Goal: Communication & Community: Answer question/provide support

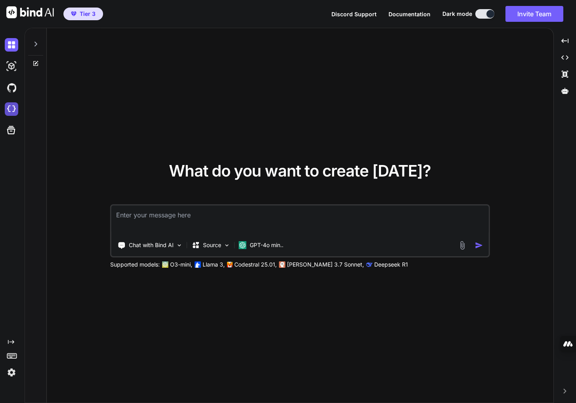
type textarea "x"
click at [15, 108] on img at bounding box center [11, 108] width 13 height 13
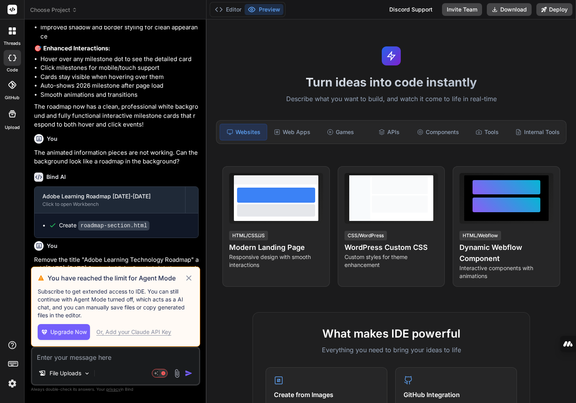
scroll to position [1025, 0]
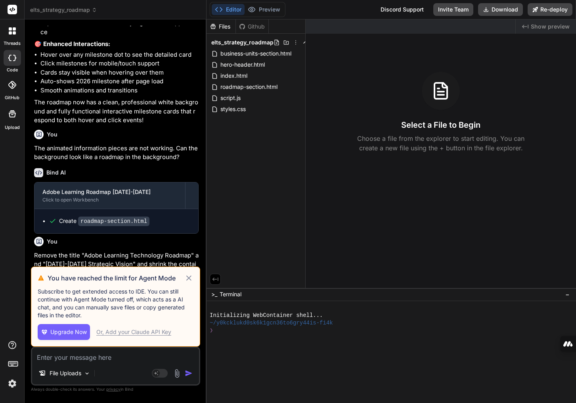
click at [188, 277] on icon at bounding box center [188, 278] width 9 height 10
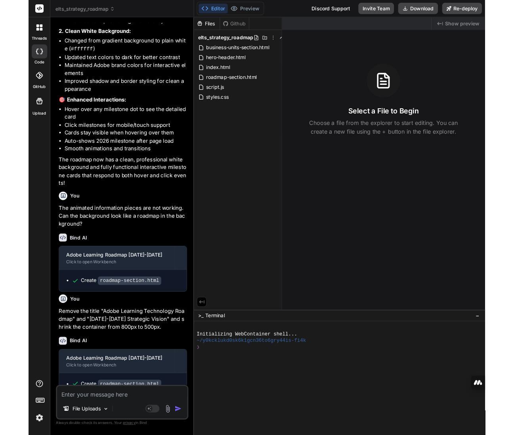
scroll to position [1045, 0]
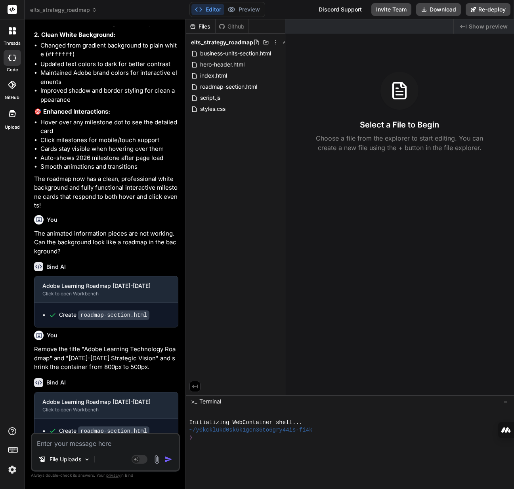
drag, startPoint x: 360, startPoint y: 348, endPoint x: 336, endPoint y: 394, distance: 51.7
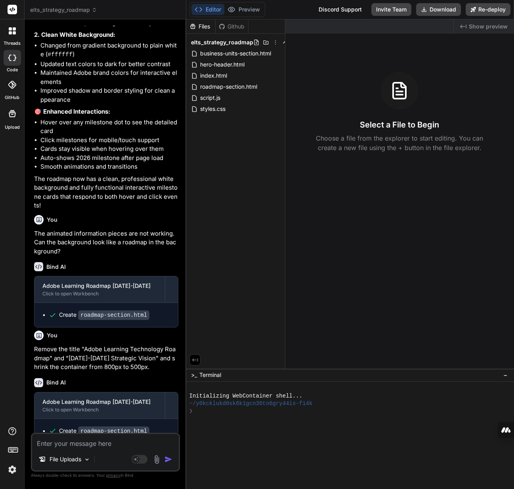
drag, startPoint x: 339, startPoint y: 396, endPoint x: 339, endPoint y: 369, distance: 26.9
click at [348, 325] on div "Created with Pixso. Show preview Select a File to Begin Choose a file from the …" at bounding box center [399, 193] width 229 height 349
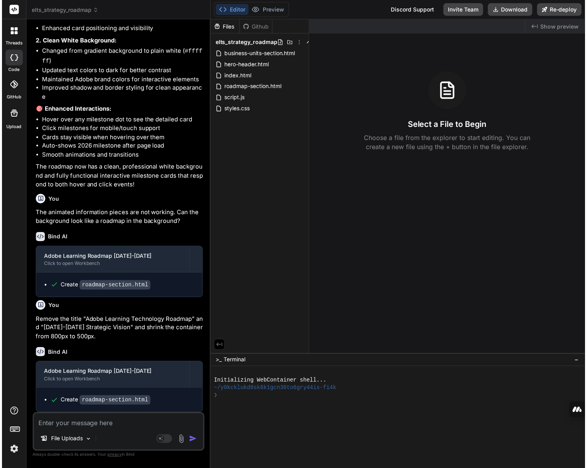
scroll to position [960, 0]
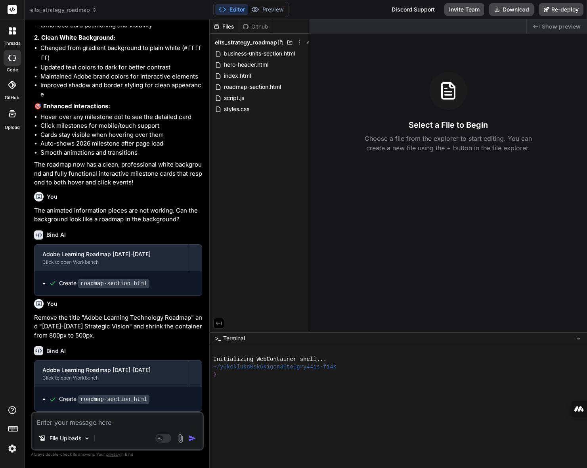
drag, startPoint x: 411, startPoint y: 353, endPoint x: 412, endPoint y: 278, distance: 74.9
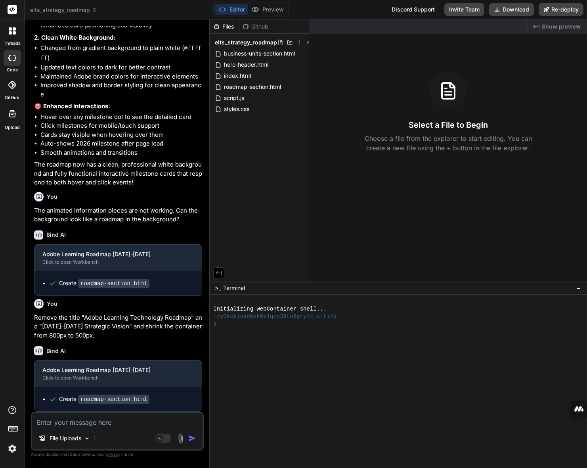
click at [412, 278] on div "Created with Pixso. Show preview Select a File to Begin Choose a file from the …" at bounding box center [448, 150] width 278 height 262
drag, startPoint x: 412, startPoint y: 276, endPoint x: 414, endPoint y: 282, distance: 7.0
click at [412, 275] on div "Created with Pixso. Show preview Select a File to Begin Choose a file from the …" at bounding box center [448, 150] width 278 height 262
click at [418, 358] on div at bounding box center [394, 362] width 363 height 8
drag, startPoint x: 113, startPoint y: 420, endPoint x: 138, endPoint y: 424, distance: 25.4
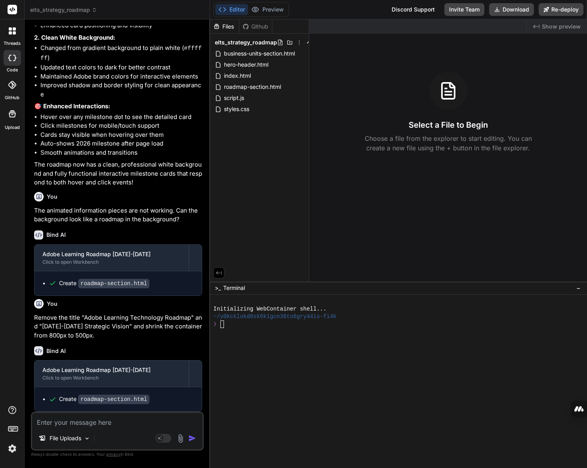
click at [113, 402] on textarea at bounding box center [117, 419] width 170 height 14
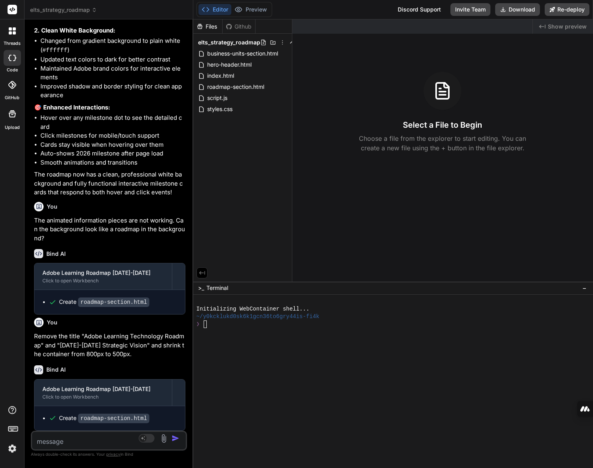
scroll to position [924, 0]
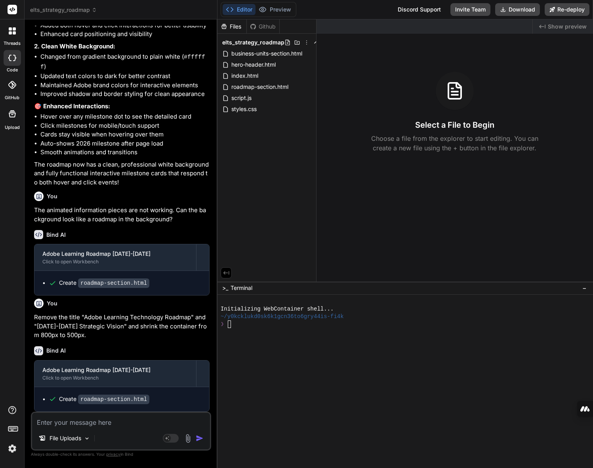
drag, startPoint x: 212, startPoint y: 361, endPoint x: 201, endPoint y: 351, distance: 14.3
click at [201, 351] on div "Bind AI Web Search Created with Pixso. Code Generator You I'm ready for you to …" at bounding box center [121, 243] width 193 height 448
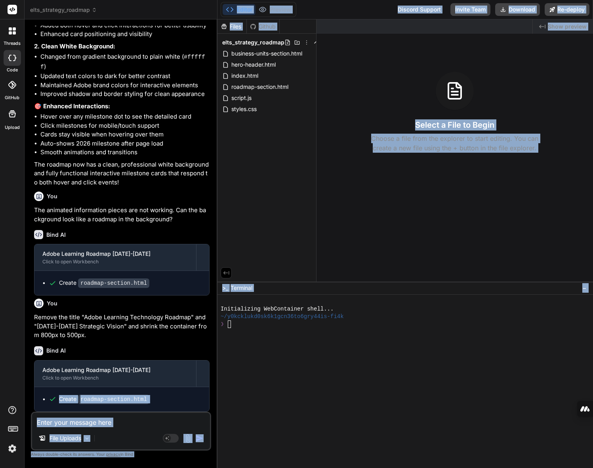
drag, startPoint x: 218, startPoint y: 373, endPoint x: 224, endPoint y: 373, distance: 5.9
click at [224, 373] on div "elts_strategy_roadmap Created with Pixso. Bind AI Web Search Created with Pixso…" at bounding box center [309, 234] width 569 height 468
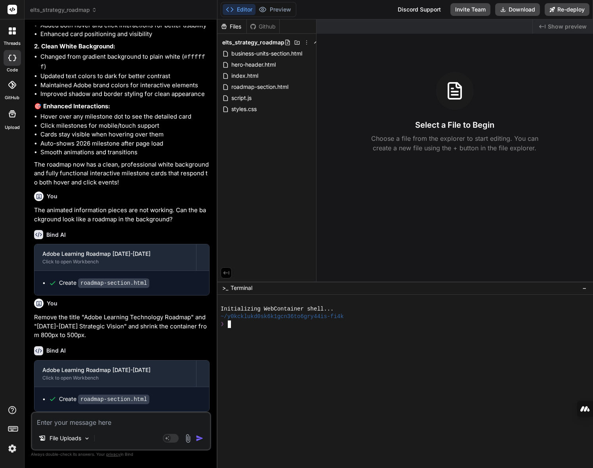
click at [232, 372] on div at bounding box center [404, 369] width 366 height 8
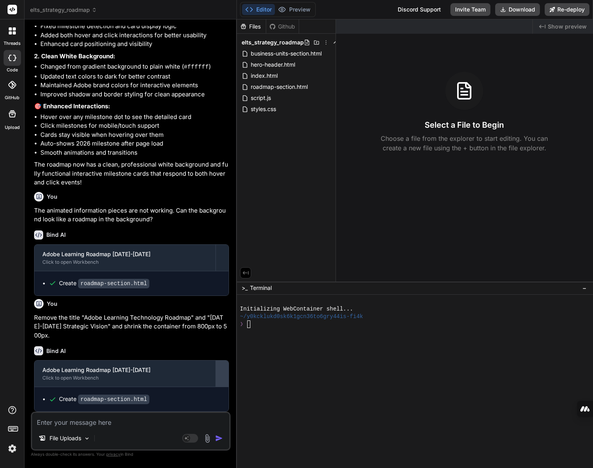
scroll to position [862, 0]
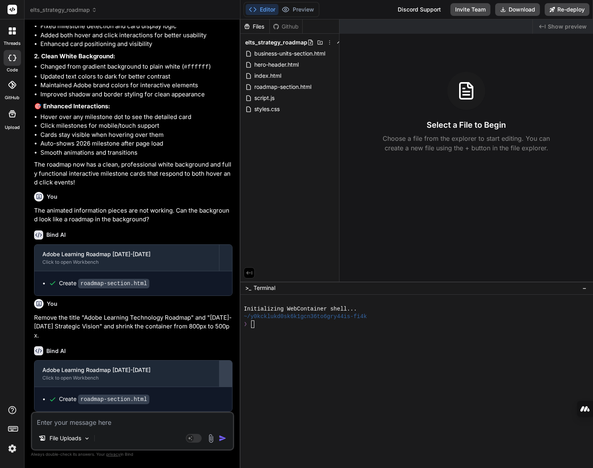
drag, startPoint x: 217, startPoint y: 365, endPoint x: 225, endPoint y: 364, distance: 8.7
click at [225, 364] on div "Bind AI Web Search Created with Pixso. Code Generator You I'm ready for you to …" at bounding box center [133, 243] width 216 height 448
click at [272, 367] on div at bounding box center [427, 369] width 366 height 8
click at [393, 335] on div at bounding box center [427, 339] width 366 height 8
click at [277, 214] on div "Files Github elts_strategy_roadmap business-units-section.html hero-header.html…" at bounding box center [289, 150] width 99 height 262
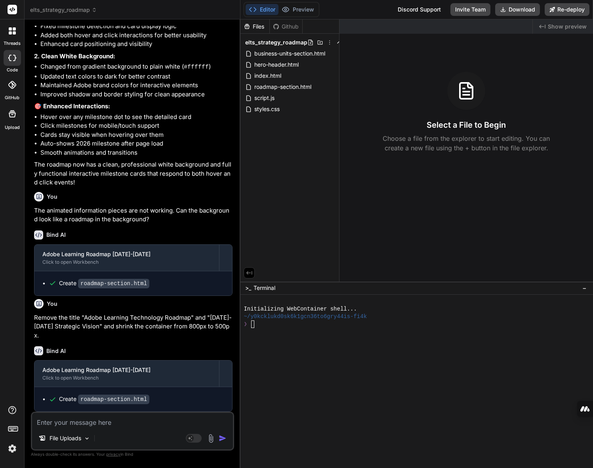
click at [108, 402] on textarea at bounding box center [132, 419] width 201 height 14
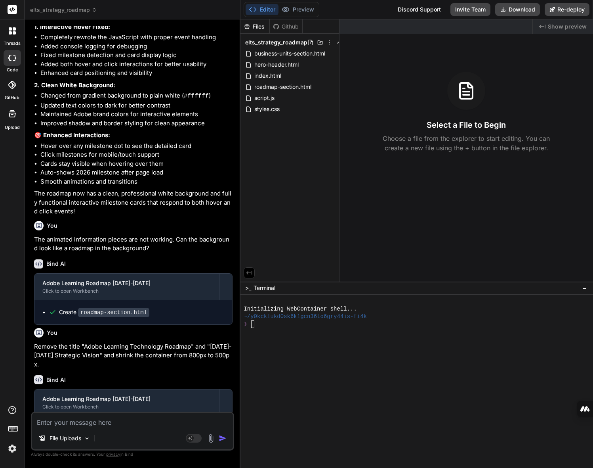
scroll to position [823, 0]
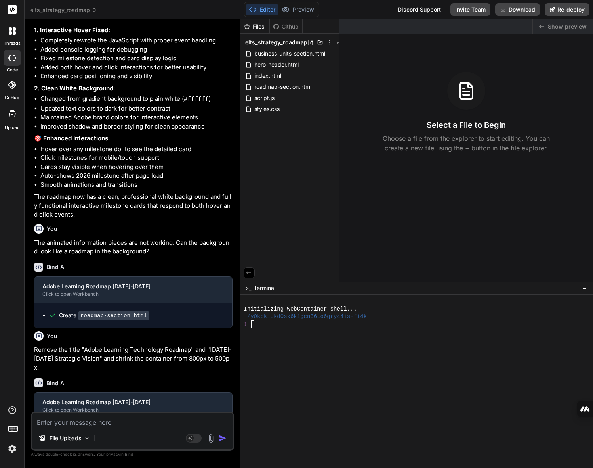
click at [99, 402] on textarea at bounding box center [132, 419] width 201 height 14
type textarea "x"
type textarea "f"
type textarea "x"
type textarea "fo"
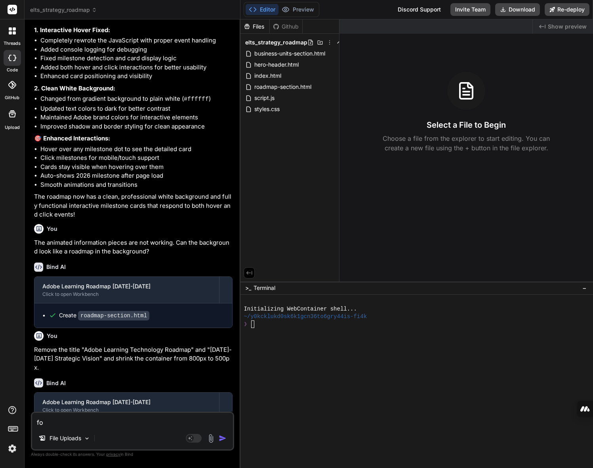
type textarea "x"
type textarea "for"
type textarea "x"
type textarea "for"
type textarea "x"
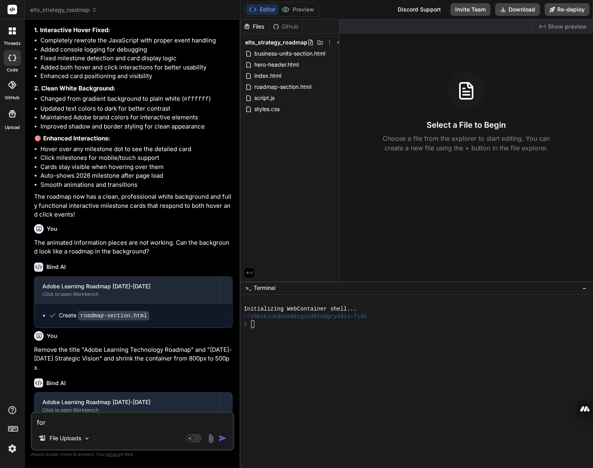
type textarea "for t"
type textarea "x"
type textarea "for th"
type textarea "x"
type textarea "for the"
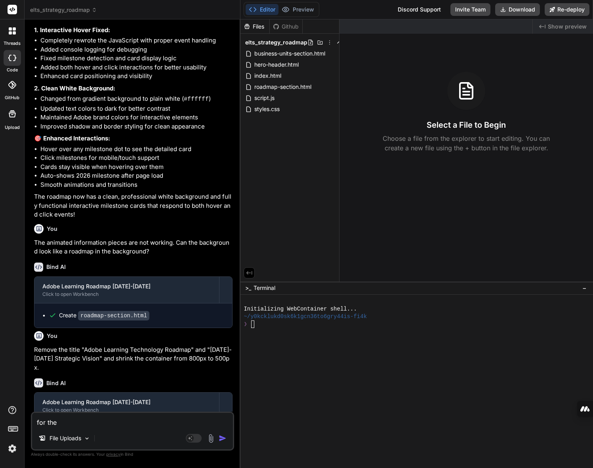
type textarea "x"
type textarea "for the"
type textarea "x"
type textarea "for the h"
type textarea "x"
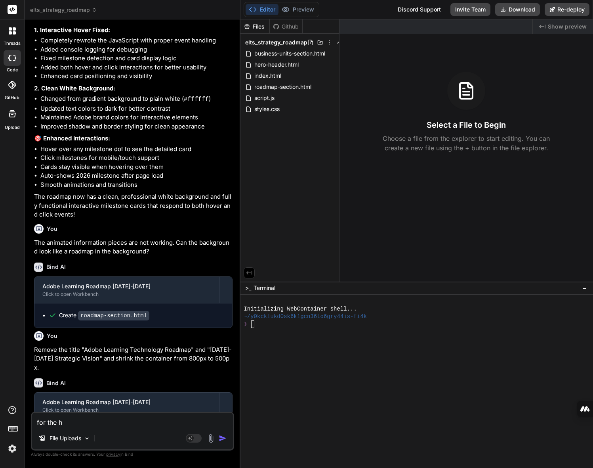
type textarea "for the he"
type textarea "x"
type textarea "for the her"
type textarea "x"
type textarea "for the hero"
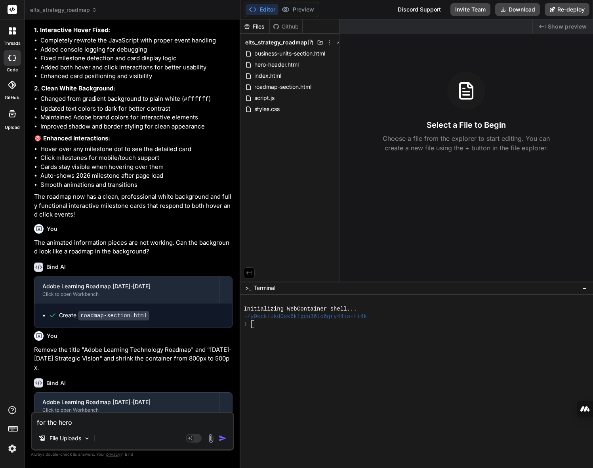
type textarea "x"
type textarea "for the hero"
type textarea "x"
type textarea "for the hero h"
type textarea "x"
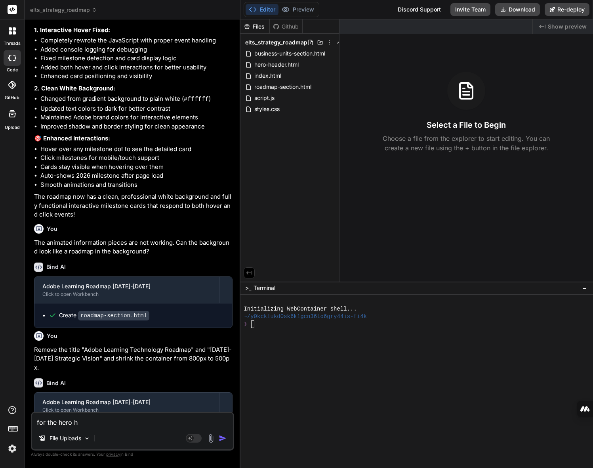
type textarea "for the hero he"
type textarea "x"
type textarea "for the hero hea"
type textarea "x"
type textarea "for the hero head"
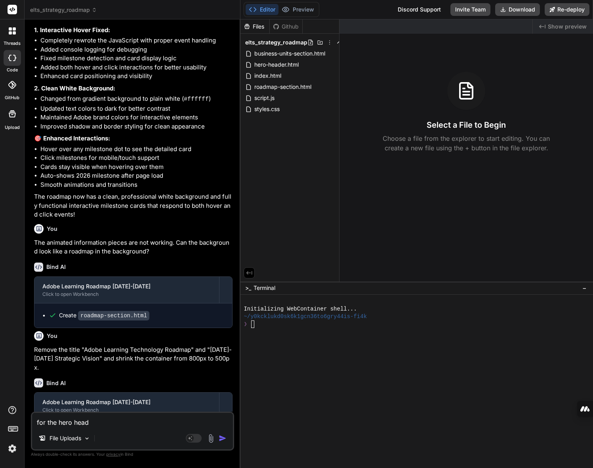
type textarea "x"
type textarea "for the hero heade"
type textarea "x"
type textarea "for the hero header"
type textarea "x"
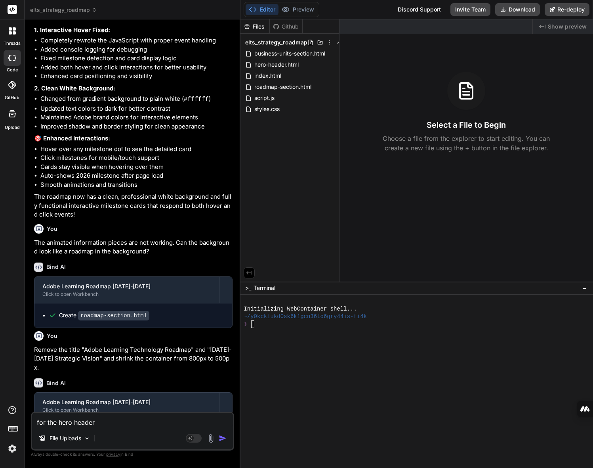
type textarea "for the hero header,"
type textarea "x"
type textarea "for the hero header,"
type textarea "x"
type textarea "for the hero header, I"
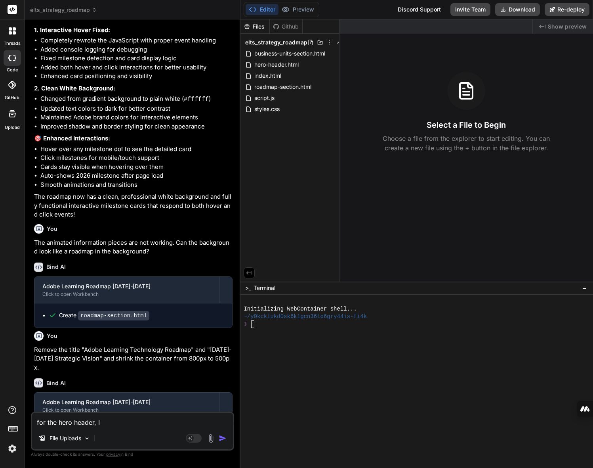
type textarea "x"
type textarea "for the hero header, I"
type textarea "x"
type textarea "for the hero header, I h"
type textarea "x"
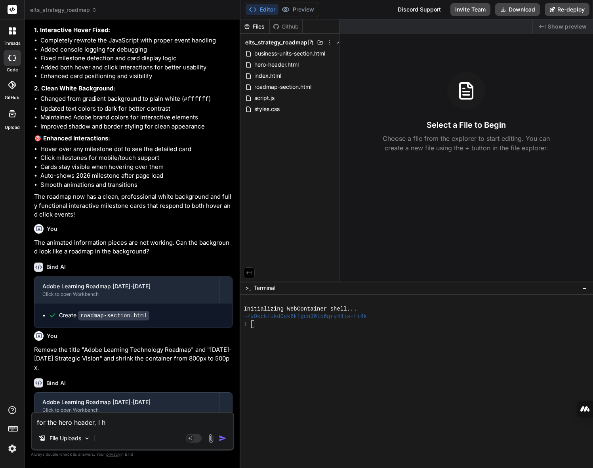
type textarea "for the hero header, I ha"
type textarea "x"
type textarea "for the hero header, I hav"
type textarea "x"
type textarea "for the hero header, I have"
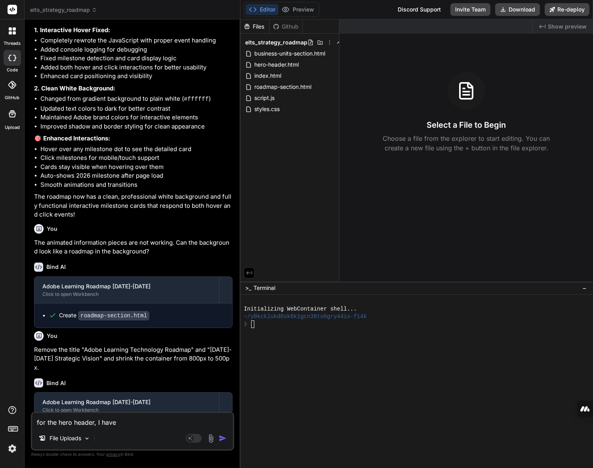
type textarea "x"
type textarea "for the hero header, I have"
type textarea "x"
type textarea "for the hero header, I have a"
type textarea "x"
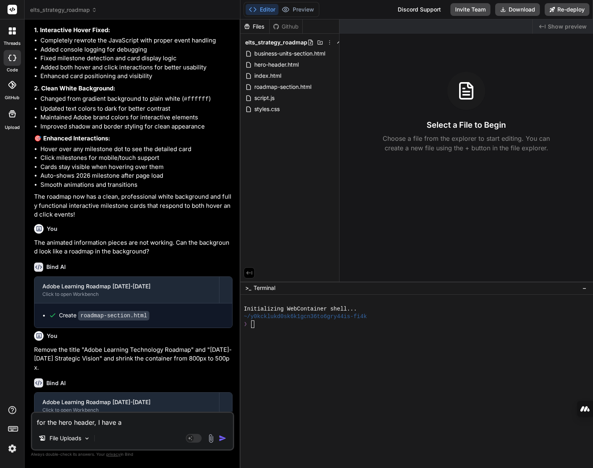
type textarea "for the hero header, I have a"
type textarea "x"
type textarea "for the hero header, I have a l"
type textarea "x"
type textarea "for the hero header, I have a li"
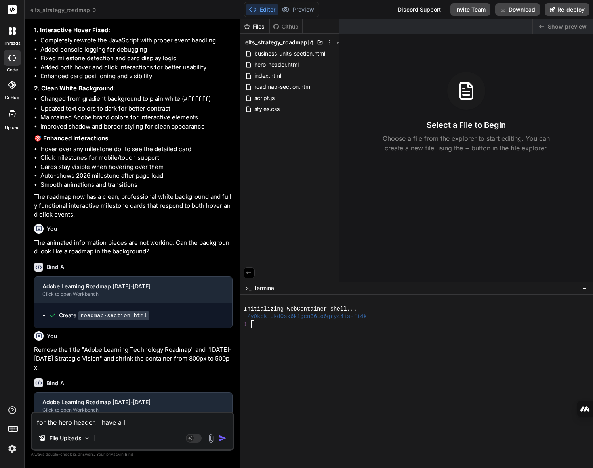
type textarea "x"
type textarea "for the hero header, I have a lin"
type textarea "x"
type textarea "for the hero header, I have a link"
type textarea "x"
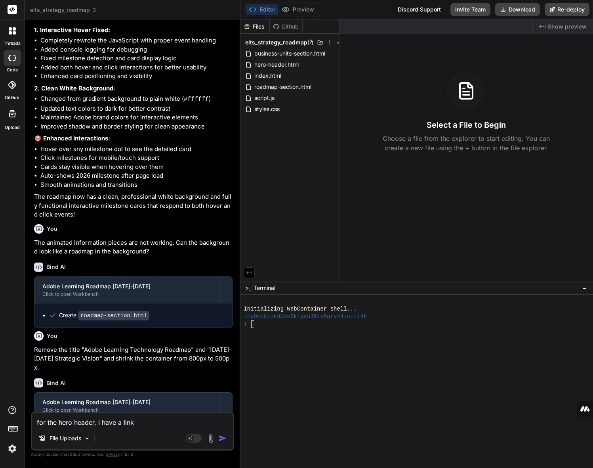
type textarea "for the hero header, I have a linkj"
type textarea "x"
type textarea "for the hero header, I have a linkj"
type textarea "x"
type textarea "for the hero header, I have a linkj t"
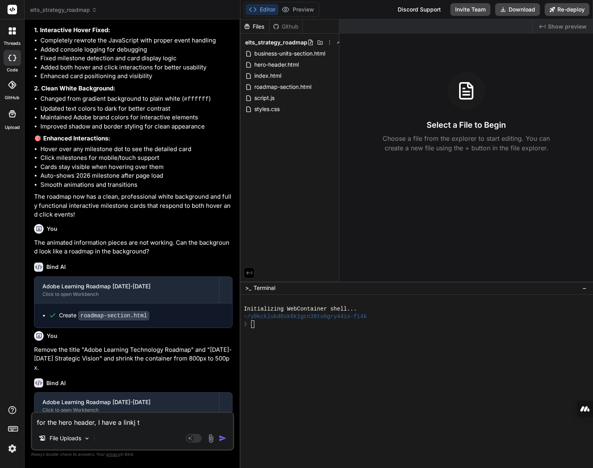
type textarea "x"
type textarea "for the hero header, I have a linkj to"
type textarea "x"
type textarea "for the hero header, I have a linkj tot"
type textarea "x"
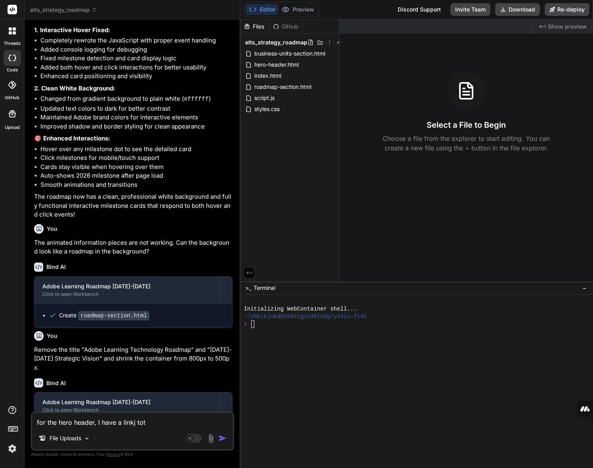
type textarea "for the hero header, I have a linkj toth"
type textarea "x"
type textarea "for the hero header, I have a linkj tothe"
type textarea "x"
type textarea "for the hero header, I have a linkj tothe"
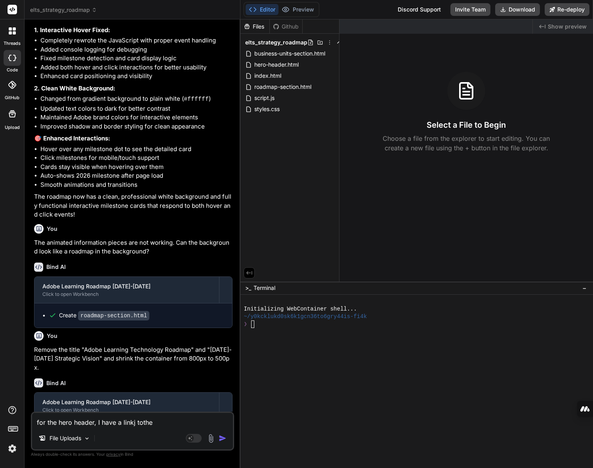
type textarea "x"
type textarea "for the hero header, I have a linkj tothe"
type textarea "x"
type textarea "for the hero header, I have a linkj toth"
type textarea "x"
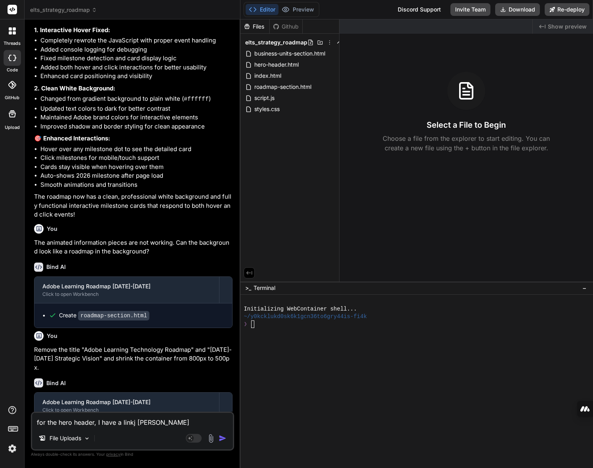
type textarea "for the hero header, I have a linkj tot"
type textarea "x"
type textarea "for the hero header, I have a linkj to"
type textarea "x"
type textarea "for the hero header, I have a linkj t"
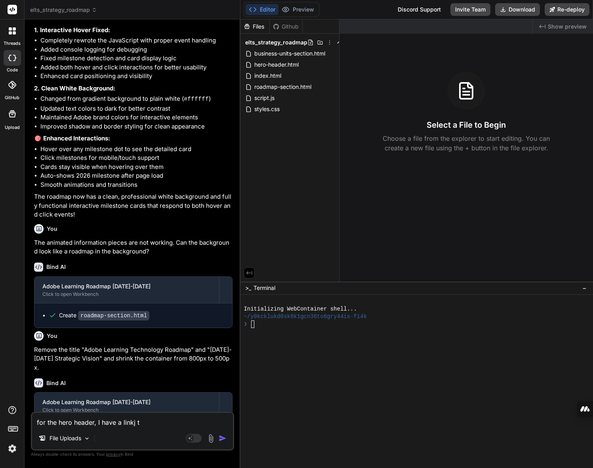
type textarea "x"
type textarea "for the hero header, I have a linkj"
type textarea "x"
type textarea "for the hero header, I have a link"
type textarea "x"
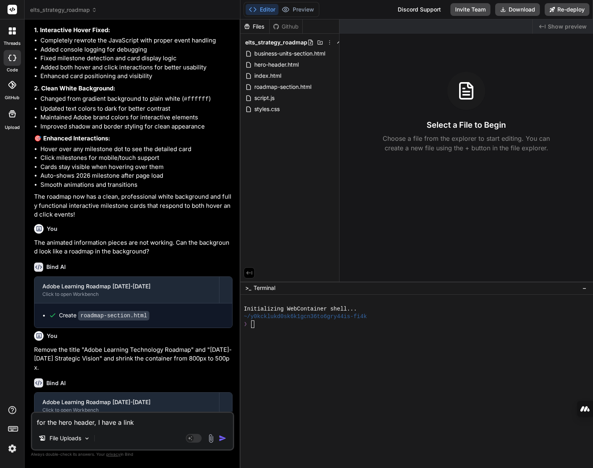
type textarea "for the hero header, I have a link"
type textarea "x"
type textarea "for the hero header, I have a link t"
type textarea "x"
type textarea "for the hero header, I have a link to"
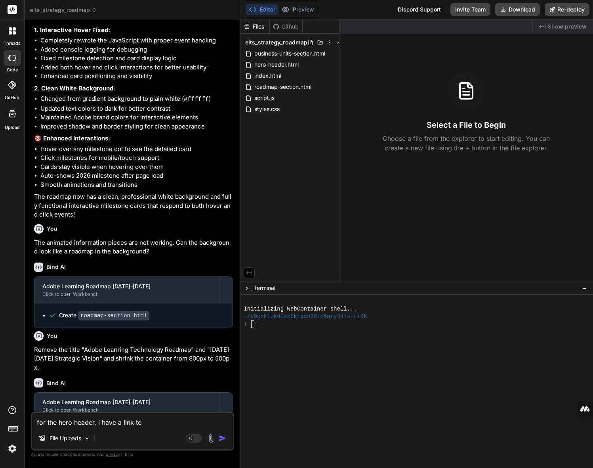
type textarea "x"
type textarea "for the hero header, I have a link to"
type textarea "x"
type textarea "for the hero header, I have a link to t"
type textarea "x"
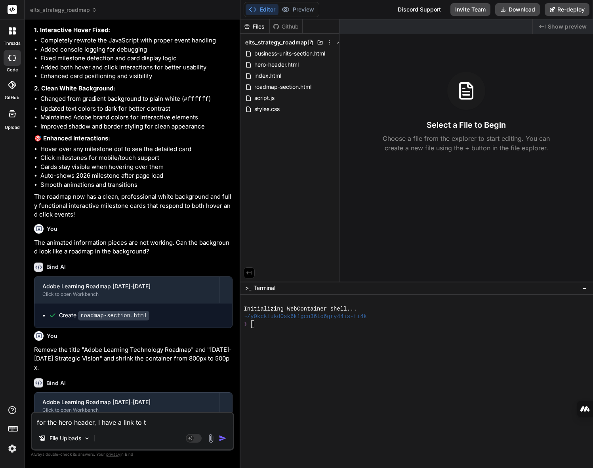
type textarea "for the hero header, I have a link to te"
type textarea "x"
type textarea "for the hero header, I have a link to te"
type textarea "x"
type textarea "for the hero header, I have a link to te"
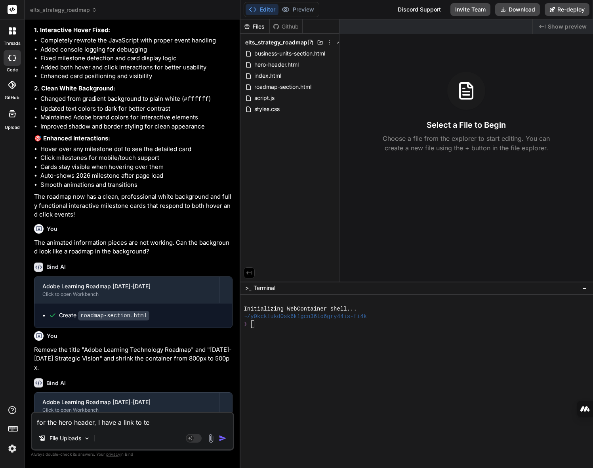
type textarea "x"
type textarea "for the hero header, I have a link to t"
type textarea "x"
type textarea "for the hero header, I have a link to th"
type textarea "x"
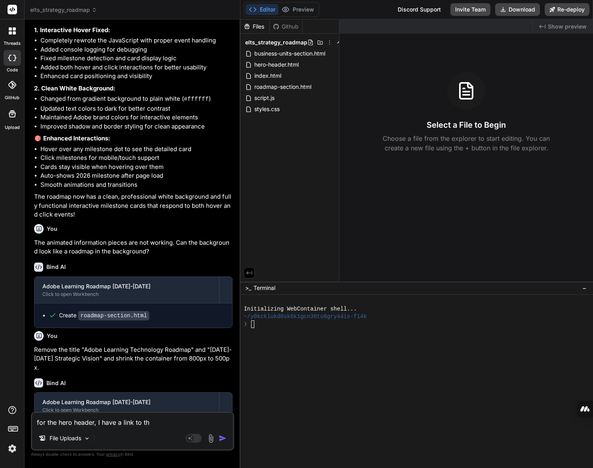
type textarea "for the hero header, I have a link to the"
type textarea "x"
type textarea "for the hero header, I have a link to the"
click at [164, 402] on textarea "for the hero header, I have a link to the" at bounding box center [132, 419] width 201 height 14
type textarea "x"
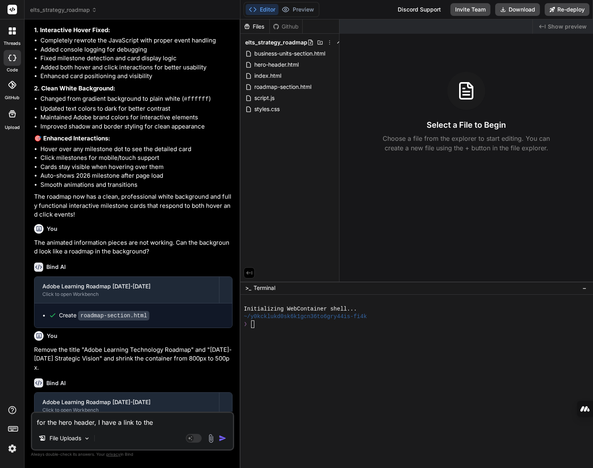
type textarea "for the hero header, I have a link to the"
type textarea "x"
type textarea "for the hero header, I have a link to th"
type textarea "x"
type textarea "for the hero header, I have a link to t"
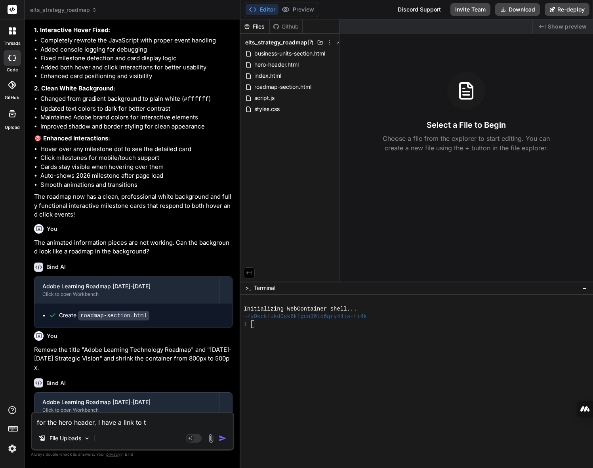
type textarea "x"
type textarea "for the hero header, I have a link to"
type textarea "x"
type textarea "for the hero header, I have a link to"
type textarea "x"
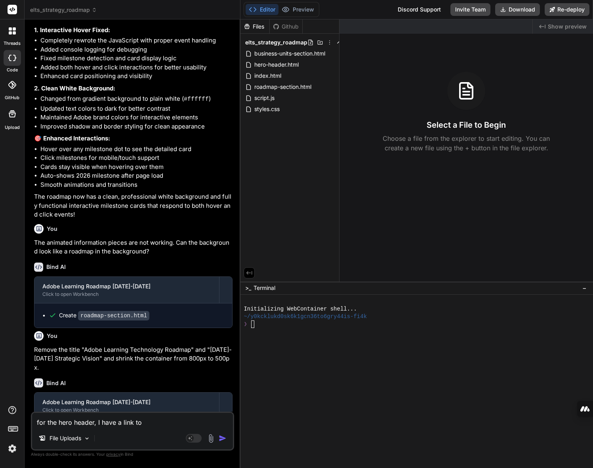
type textarea "for the hero header, I have a link t"
type textarea "x"
type textarea "for the hero header, I have a link"
type textarea "x"
type textarea "for the hero header, I have a link"
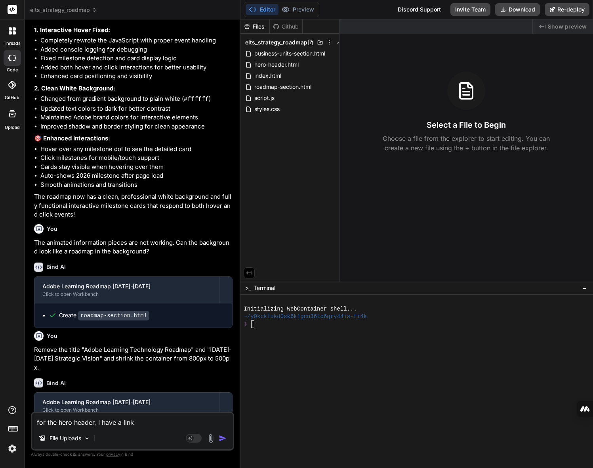
type textarea "x"
type textarea "for the hero header, I have a lin"
type textarea "x"
type textarea "for the hero header, I have a li"
type textarea "x"
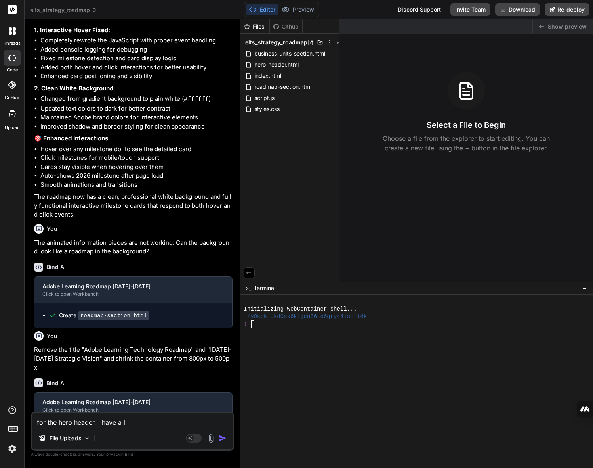
type textarea "for the hero header, I have a l"
type textarea "x"
type textarea "for the hero header, I have a"
type textarea "x"
type textarea "for the hero header, I have a"
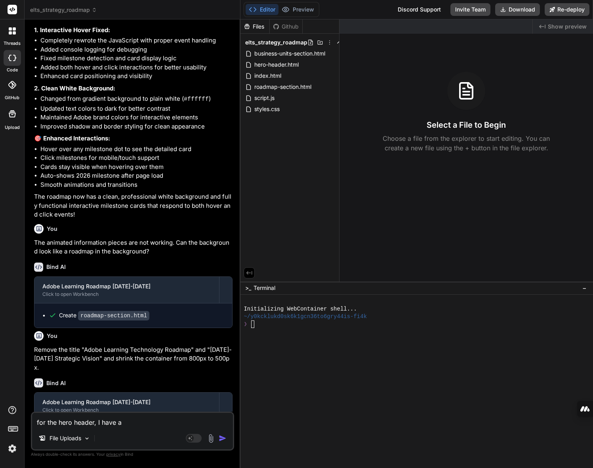
type textarea "x"
type textarea "for the hero header, I have a"
type textarea "x"
type textarea "for the hero header, I have a n"
type textarea "x"
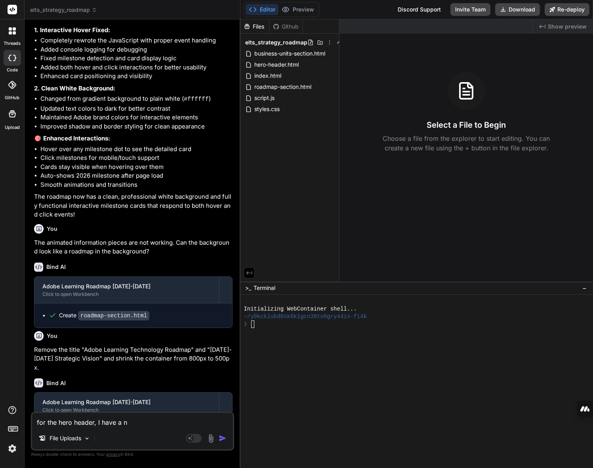
type textarea "for the hero header, I have a ne"
type textarea "x"
type textarea "for the hero header, I have a new"
type textarea "x"
type textarea "for the hero header, I have a new"
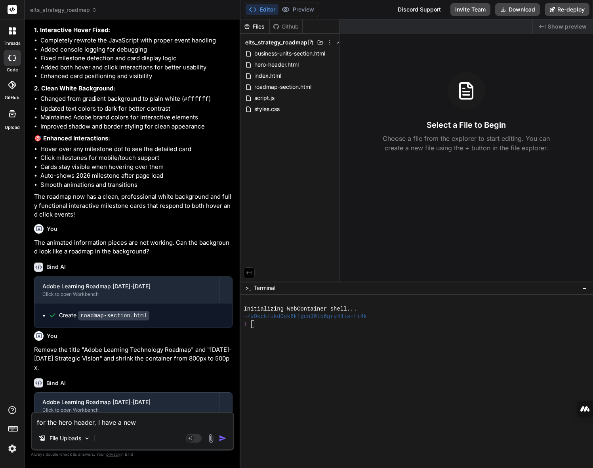
type textarea "x"
type textarea "for the hero header, I have a new l"
type textarea "x"
type textarea "for the hero header, I have a new li"
type textarea "x"
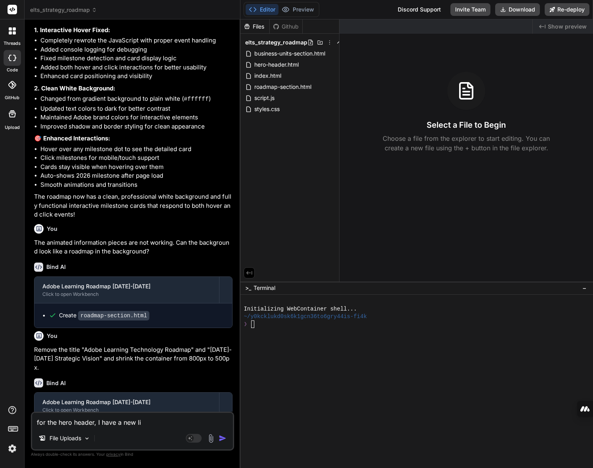
type textarea "for the hero header, I have a new lin"
type textarea "x"
type textarea "for the hero header, I have a new link"
type textarea "x"
type textarea "for the hero header, I have a new link"
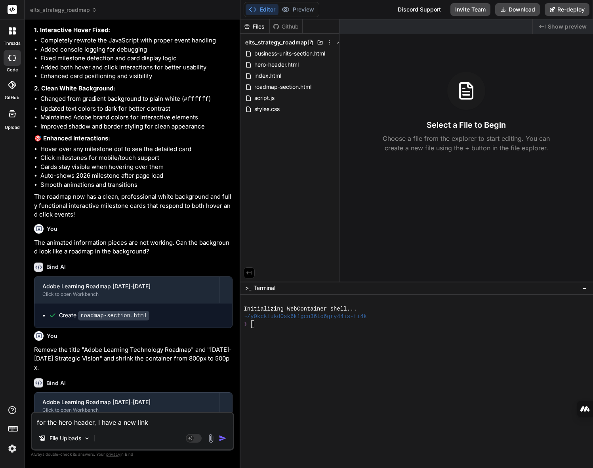
type textarea "x"
type textarea "for the hero header, I have a new link"
type textarea "x"
type textarea "for the hero header, I have a new link"
type textarea "x"
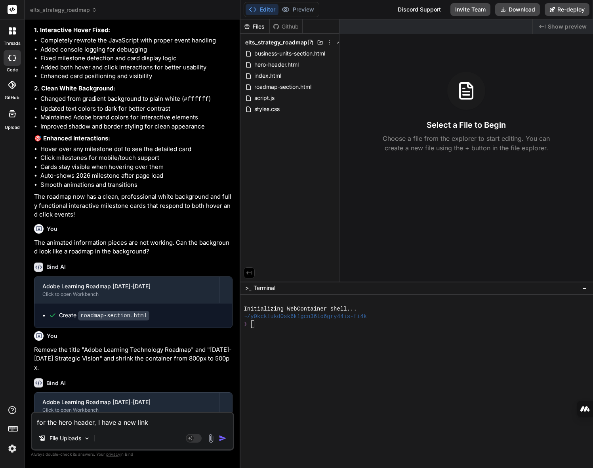
type textarea "for the hero header, I have a new link"
type textarea "x"
type textarea "for the hero header, I have a new link"
click at [161, 402] on textarea "for the hero header, I have a new link" at bounding box center [132, 419] width 201 height 14
type textarea "x"
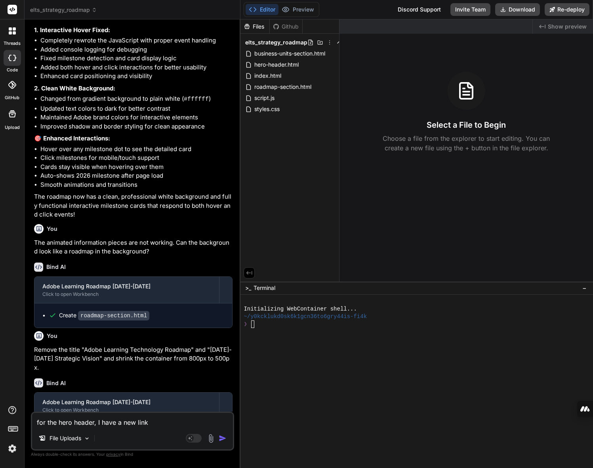
type textarea "for the hero header, I have a new link"
type textarea "x"
type textarea "for the hero header, I have a new link"
type textarea "x"
type textarea "or the hero header, I have a new link"
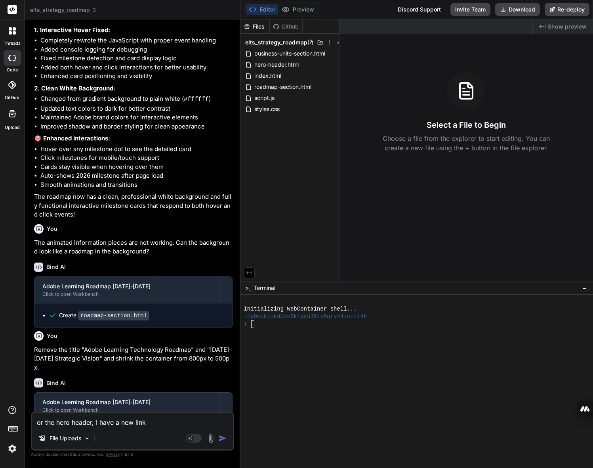
type textarea "x"
type textarea "For the hero header, I have a new link"
type textarea "x"
type textarea "For the hero header, I have a new link"
type textarea "x"
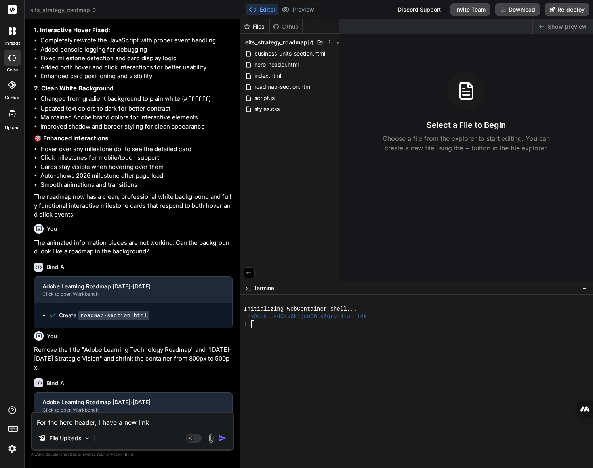
type textarea "For the hero header, I have a new link"
type textarea "x"
type textarea "For the hero header, I have a new link"
type textarea "x"
type textarea "For the hero header, I have a new link"
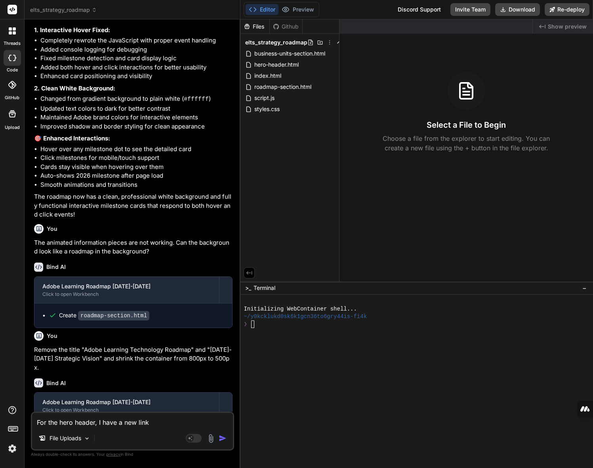
type textarea "x"
type textarea "For the hero header, I have a new link"
type textarea "x"
type textarea "For the hero header, I have a new link"
type textarea "x"
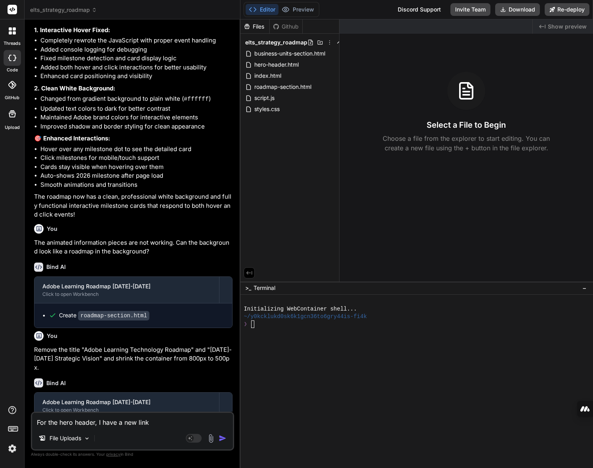
type textarea "For the hero header, I have a new link f"
type textarea "x"
type textarea "For the hero header, I have a new link fr"
drag, startPoint x: 175, startPoint y: 420, endPoint x: 198, endPoint y: 437, distance: 28.8
click at [176, 402] on textarea "For the hero header, I have a new link for the" at bounding box center [132, 419] width 201 height 14
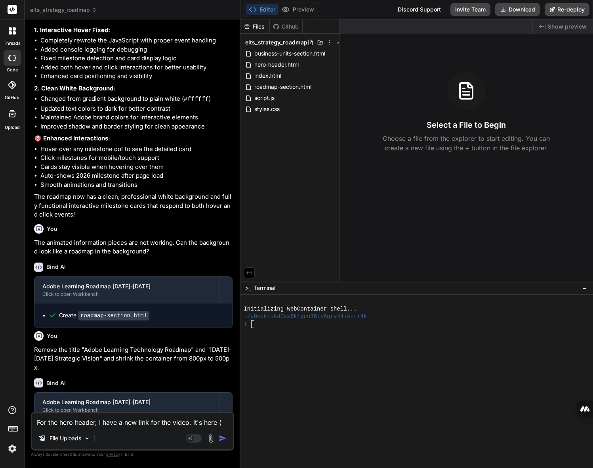
paste textarea "https://adobe.sharepoint.com/:v:/s/AdobeCaptivatePrimeExpress/ERALi3-lu4RFqaUA-…"
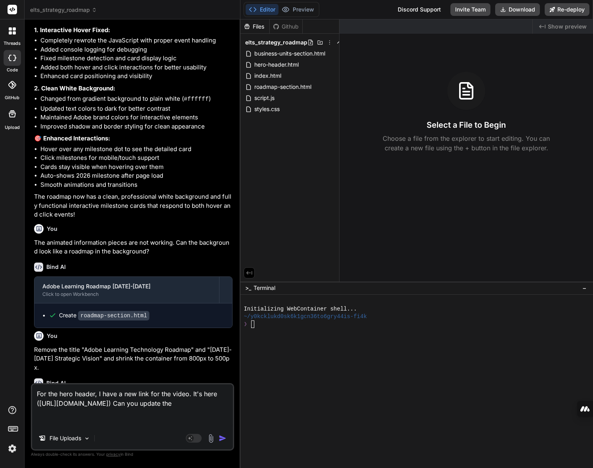
click at [153, 402] on textarea "For the hero header, I have a new link for the video. It's here (https://adobe.…" at bounding box center [132, 405] width 201 height 43
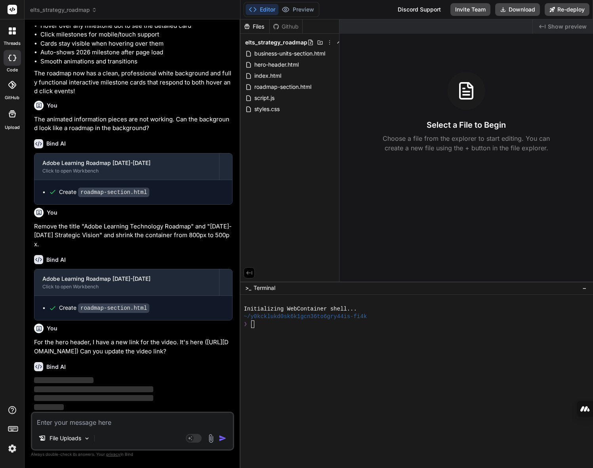
scroll to position [971, 0]
